Goal: Ask a question: Seek information or help from site administrators or community

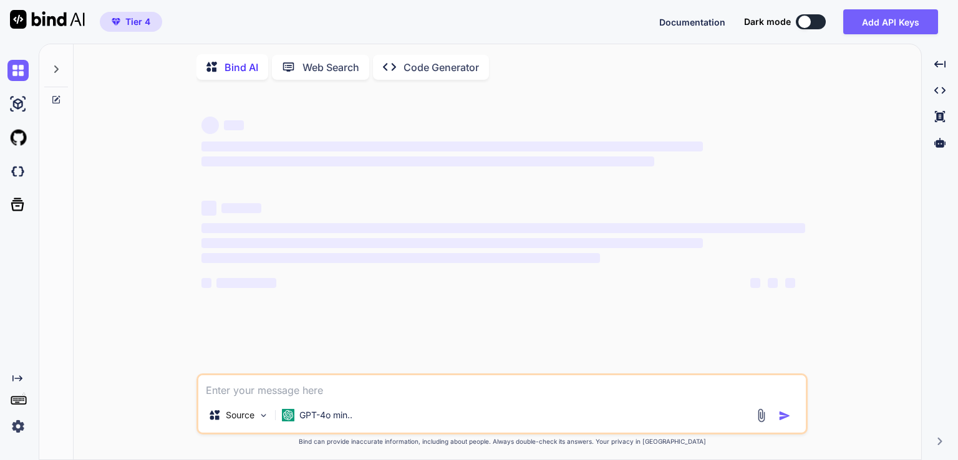
type textarea "x"
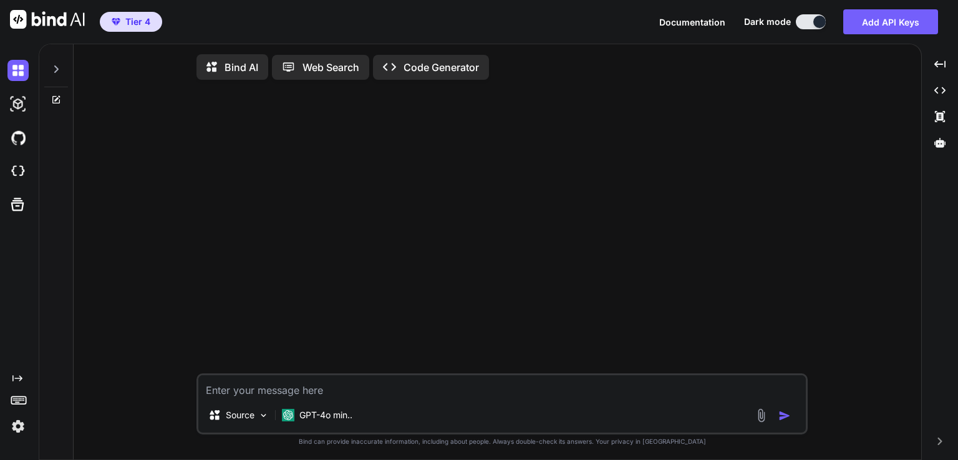
type textarea "x"
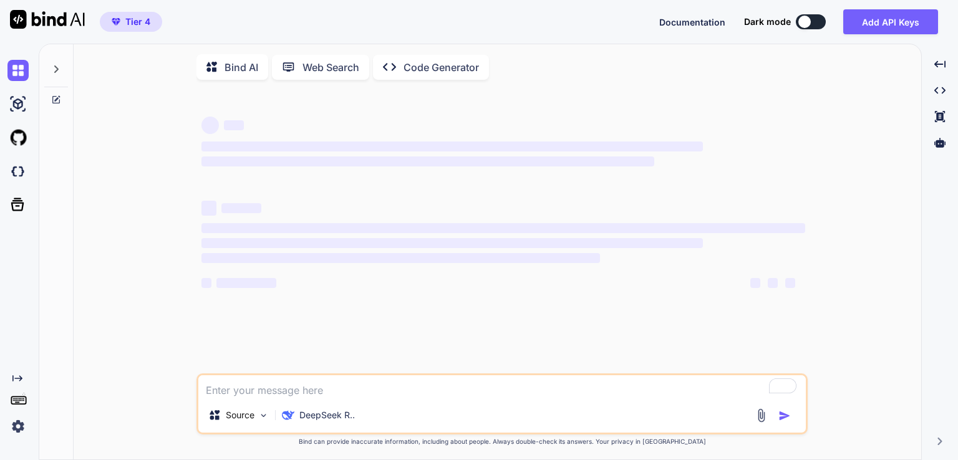
type textarea "x"
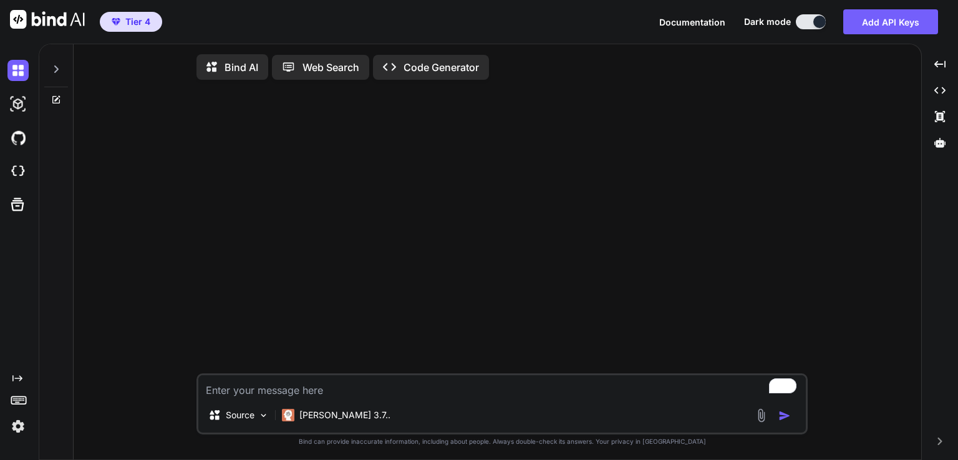
type textarea "x"
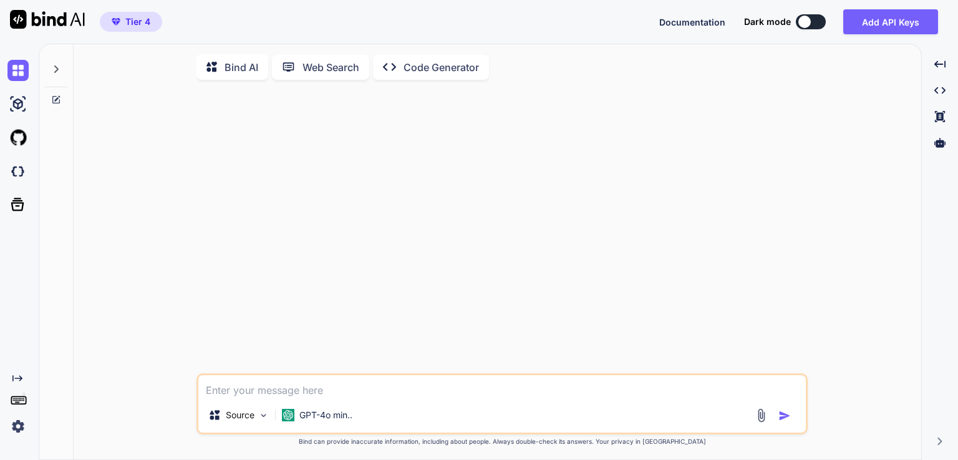
type textarea "x"
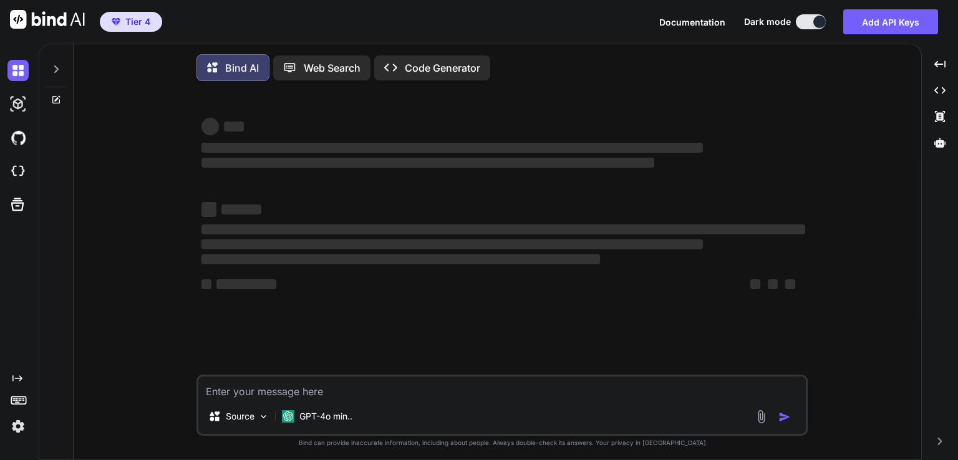
type textarea "x"
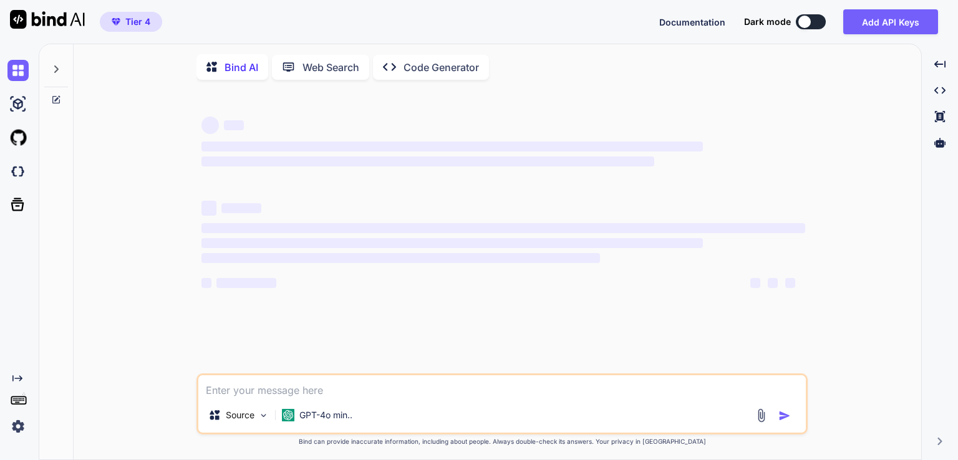
type textarea "x"
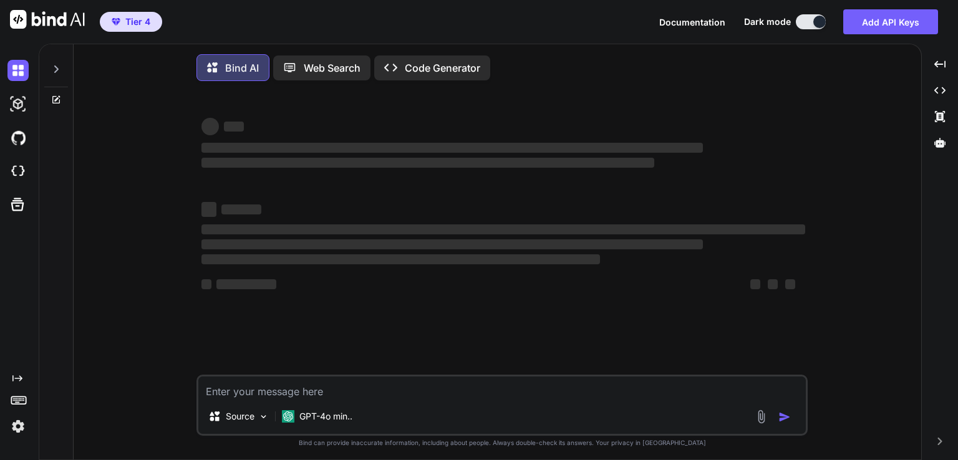
type textarea "x"
